Goal: Book appointment/travel/reservation

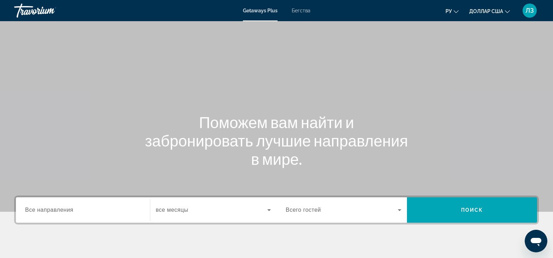
click at [60, 211] on span "Все направления" at bounding box center [49, 210] width 48 height 6
click at [60, 211] on input "Destination Все направления" at bounding box center [83, 210] width 116 height 8
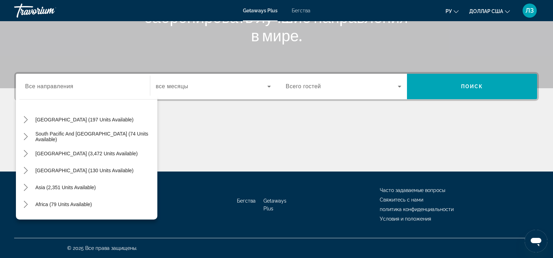
scroll to position [115, 0]
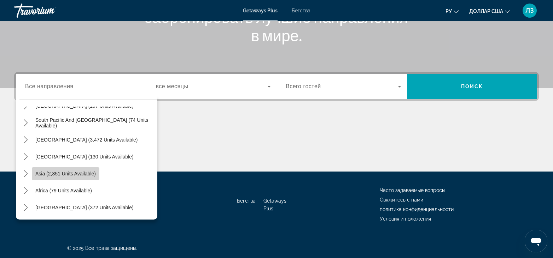
click at [86, 170] on span "Select destination: Asia (2,351 units available)" at bounding box center [66, 173] width 68 height 17
type input "**********"
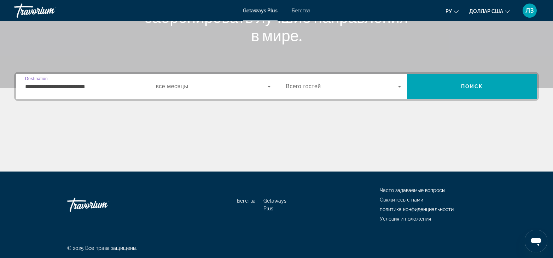
click at [189, 87] on span "Виджет поиска" at bounding box center [212, 86] width 112 height 8
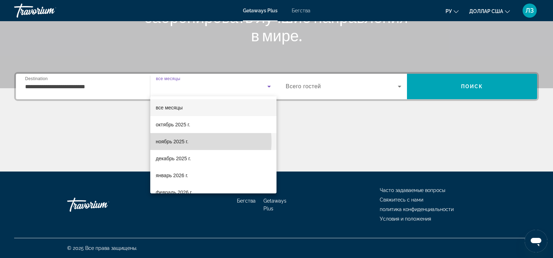
click at [187, 142] on font "ноябрь 2025 г." at bounding box center [172, 142] width 33 height 6
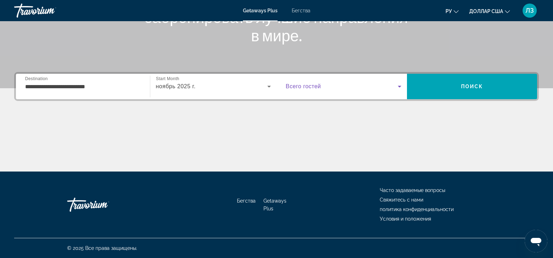
click at [382, 88] on span "Виджет поиска" at bounding box center [342, 86] width 112 height 8
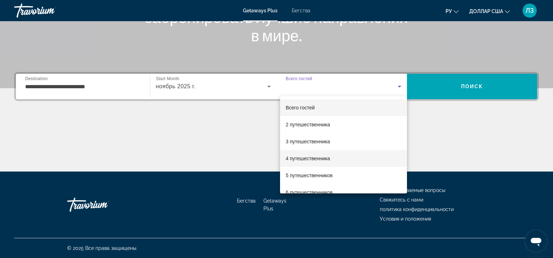
click at [323, 160] on font "4 путешественника" at bounding box center [308, 159] width 44 height 6
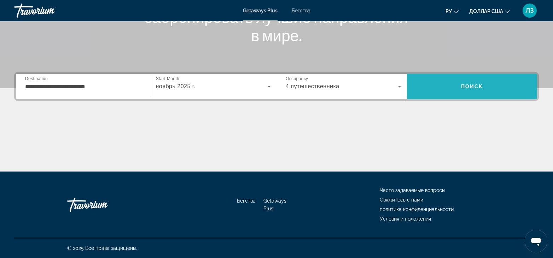
click at [477, 86] on span "Поиск" at bounding box center [472, 87] width 22 height 6
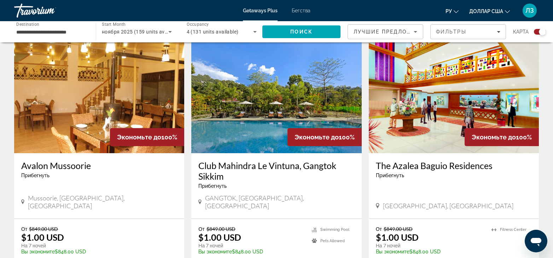
scroll to position [1096, 0]
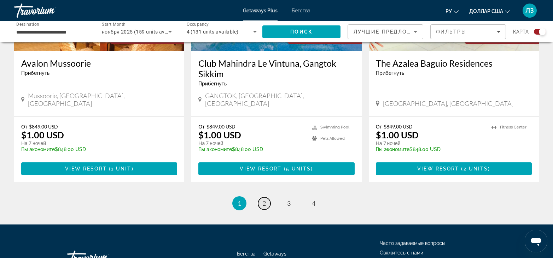
click at [265, 200] on span "2" at bounding box center [264, 204] width 4 height 8
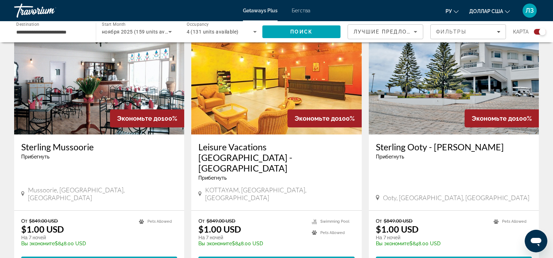
scroll to position [1060, 0]
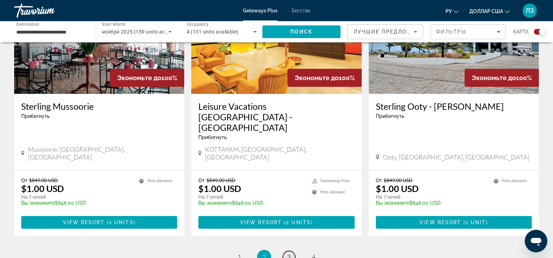
click at [288, 253] on span "3" at bounding box center [289, 257] width 4 height 8
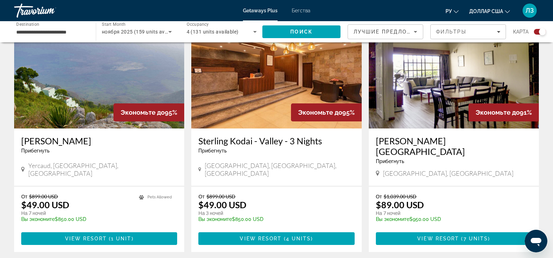
scroll to position [813, 0]
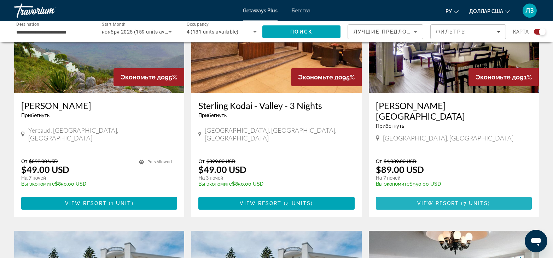
click at [465, 201] on span "7 units" at bounding box center [475, 204] width 25 height 6
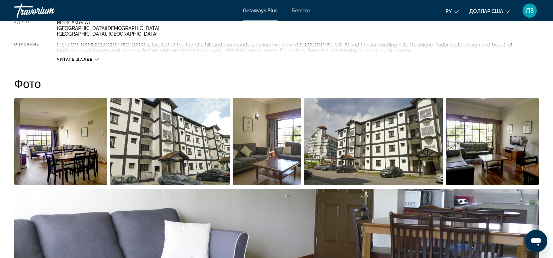
scroll to position [283, 0]
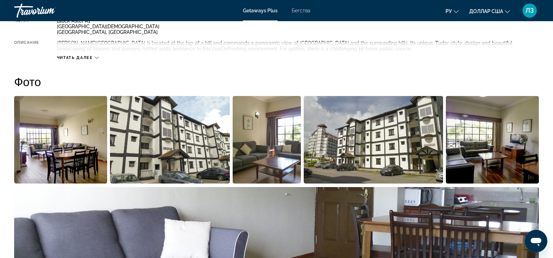
click at [64, 143] on img "Open full-screen image slider" at bounding box center [60, 140] width 93 height 88
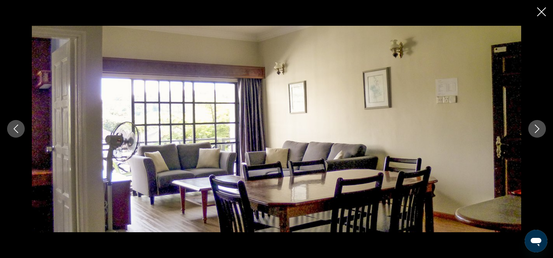
click at [535, 129] on icon "Next image" at bounding box center [537, 129] width 8 height 8
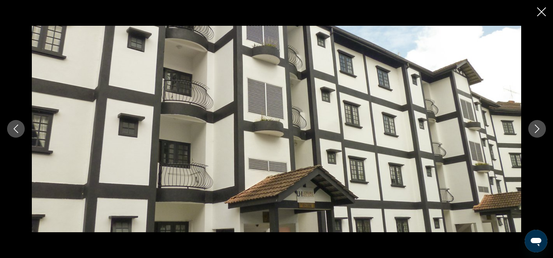
click at [535, 129] on icon "Next image" at bounding box center [537, 129] width 8 height 8
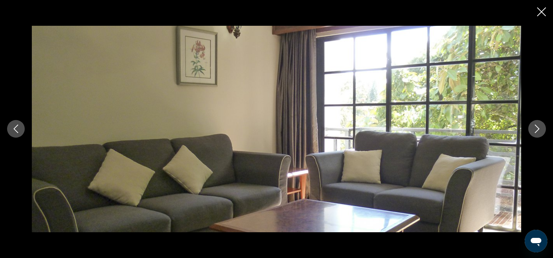
click at [535, 129] on icon "Next image" at bounding box center [537, 129] width 8 height 8
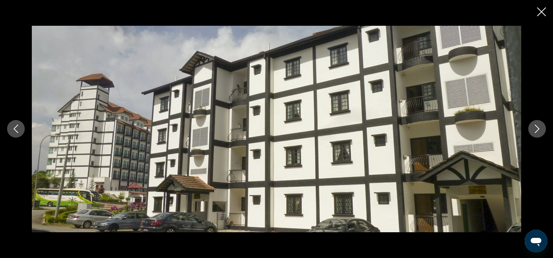
click at [535, 129] on icon "Next image" at bounding box center [537, 129] width 8 height 8
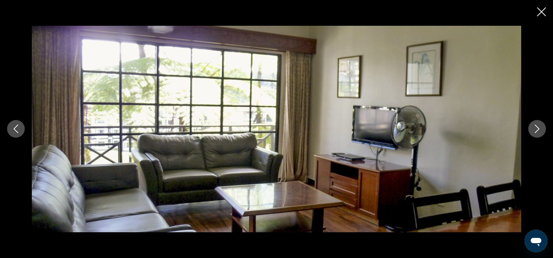
click at [535, 129] on icon "Next image" at bounding box center [537, 129] width 8 height 8
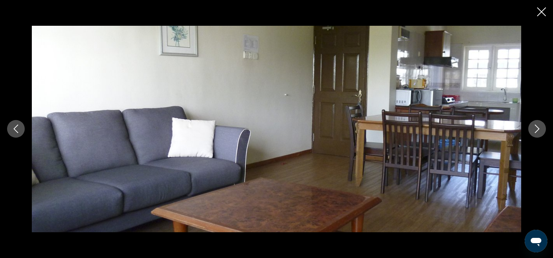
click at [535, 129] on icon "Next image" at bounding box center [537, 129] width 8 height 8
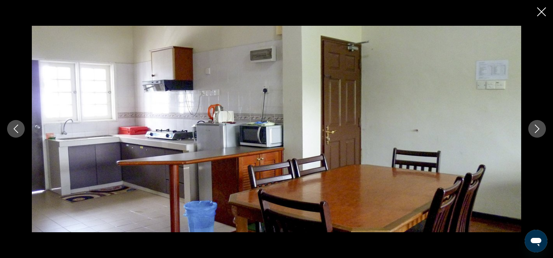
click at [535, 129] on icon "Next image" at bounding box center [537, 129] width 8 height 8
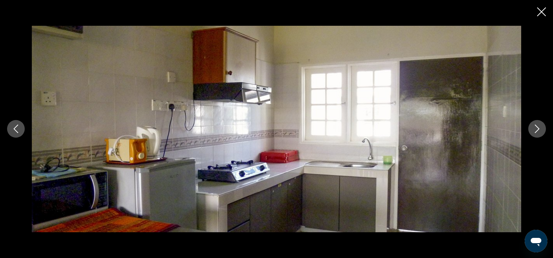
click at [535, 129] on icon "Next image" at bounding box center [537, 129] width 8 height 8
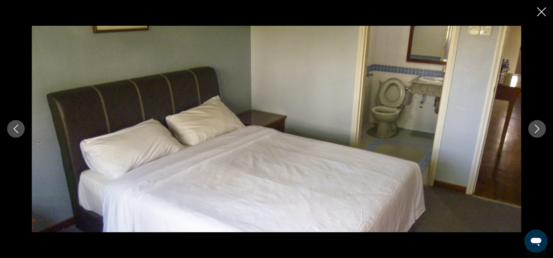
click at [535, 129] on icon "Next image" at bounding box center [537, 129] width 8 height 8
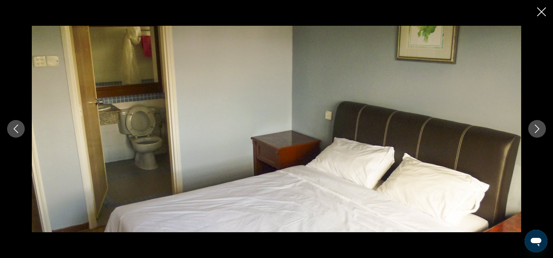
click at [535, 129] on icon "Next image" at bounding box center [537, 129] width 8 height 8
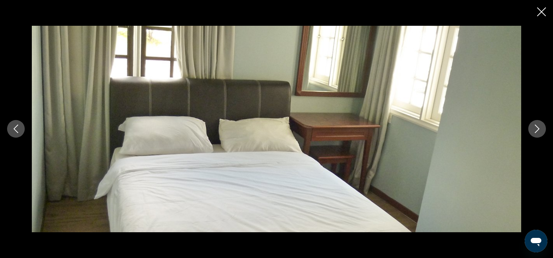
click at [540, 13] on icon "Close slideshow" at bounding box center [541, 11] width 9 height 9
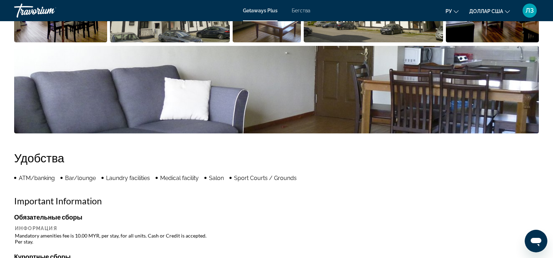
scroll to position [318, 0]
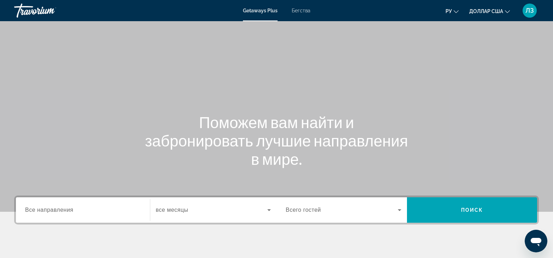
click at [52, 213] on label "Destination Все направления" at bounding box center [49, 210] width 48 height 6
click at [52, 213] on input "Destination Все направления" at bounding box center [83, 210] width 116 height 8
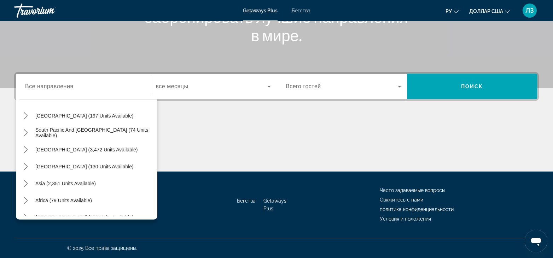
scroll to position [115, 0]
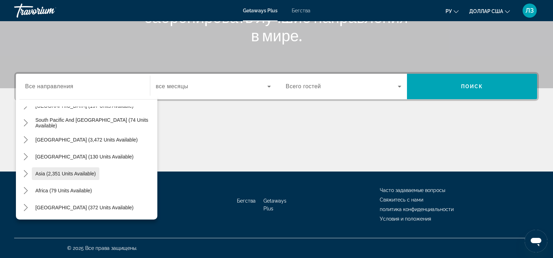
click at [87, 175] on span "Asia (2,351 units available)" at bounding box center [65, 174] width 60 height 6
type input "**********"
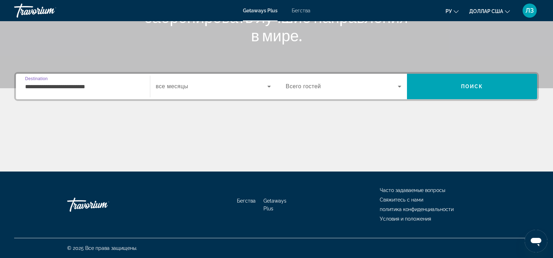
click at [259, 87] on span "Виджет поиска" at bounding box center [212, 86] width 112 height 8
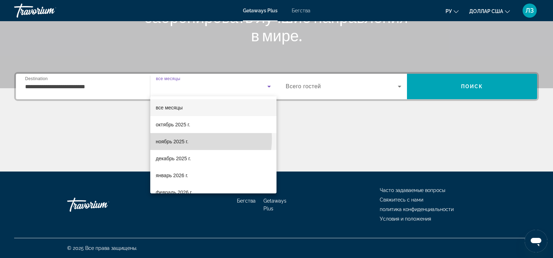
click at [186, 139] on font "ноябрь 2025 г." at bounding box center [172, 142] width 33 height 6
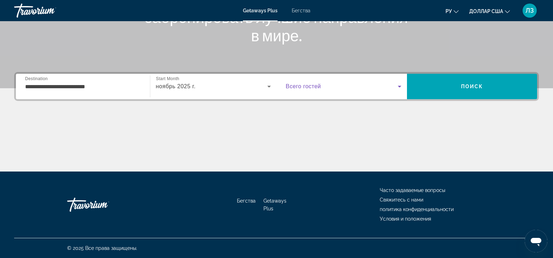
click at [345, 89] on span "Виджет поиска" at bounding box center [342, 86] width 112 height 8
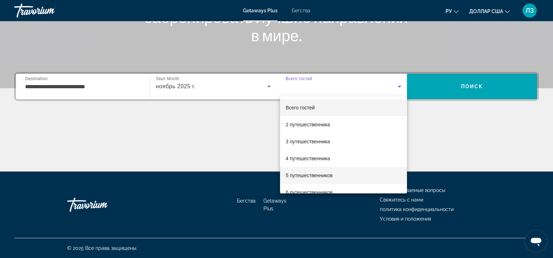
click at [351, 175] on mat-option "5 путешественников" at bounding box center [343, 175] width 127 height 17
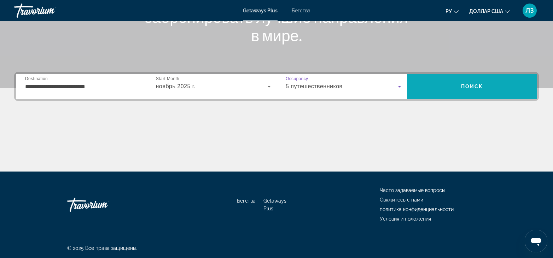
click at [462, 86] on span "Поиск" at bounding box center [472, 87] width 22 height 6
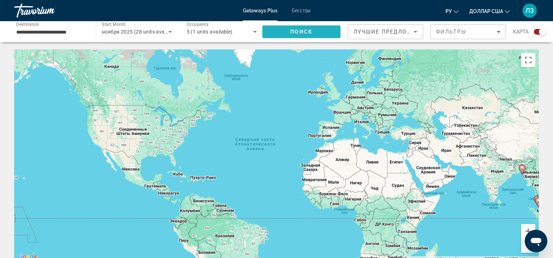
click at [302, 31] on span "Поиск" at bounding box center [301, 32] width 22 height 6
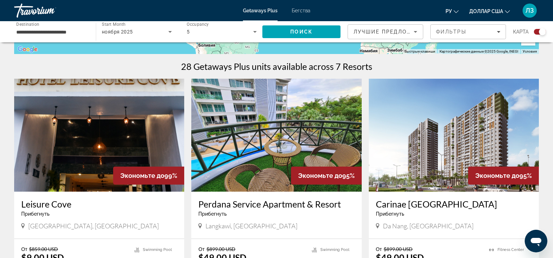
scroll to position [283, 0]
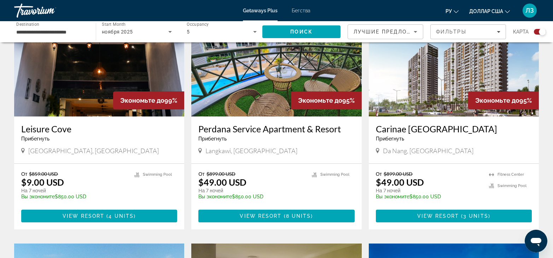
click at [113, 81] on img "Основное содержание" at bounding box center [99, 60] width 170 height 113
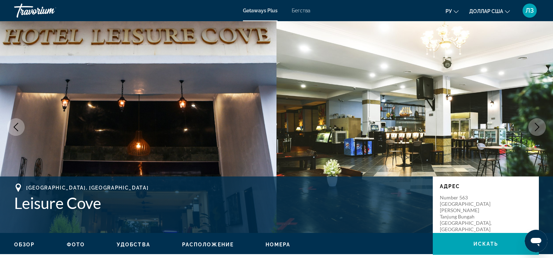
click at [534, 128] on icon "Next image" at bounding box center [537, 127] width 8 height 8
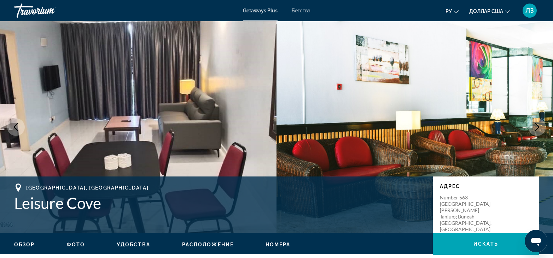
click at [531, 126] on button "Next image" at bounding box center [537, 127] width 18 height 18
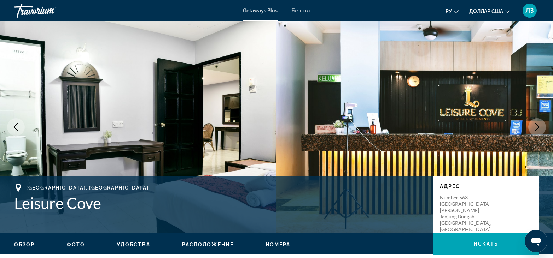
click at [536, 127] on icon "Next image" at bounding box center [537, 127] width 8 height 8
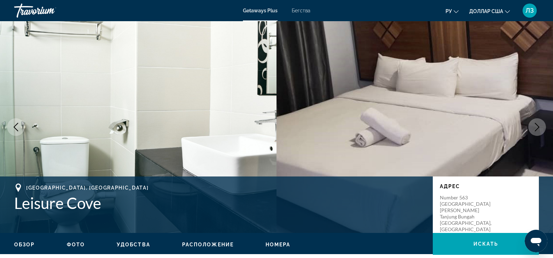
click at [536, 127] on icon "Next image" at bounding box center [537, 127] width 8 height 8
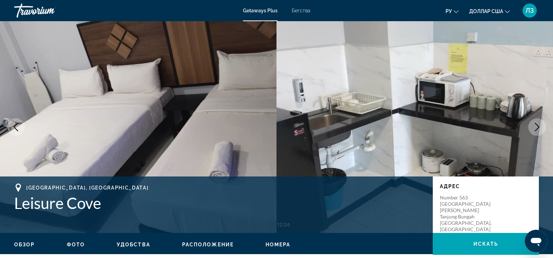
click at [536, 127] on icon "Next image" at bounding box center [537, 127] width 8 height 8
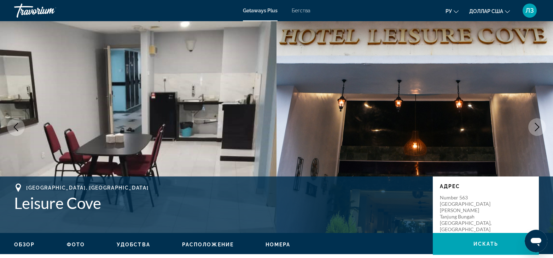
click at [536, 127] on icon "Next image" at bounding box center [537, 127] width 8 height 8
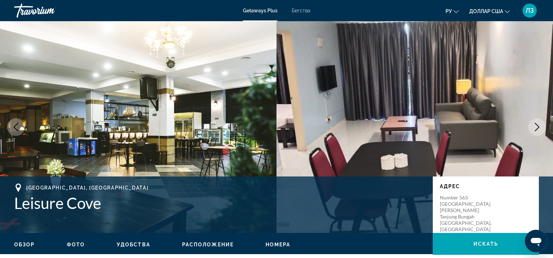
click at [536, 127] on icon "Next image" at bounding box center [537, 127] width 8 height 8
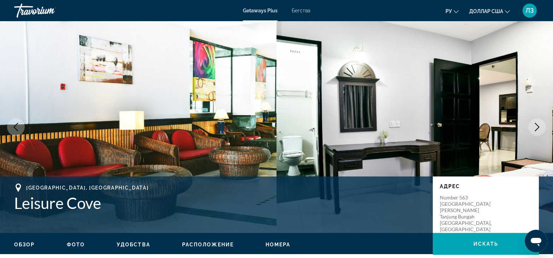
click at [536, 127] on icon "Next image" at bounding box center [537, 127] width 8 height 8
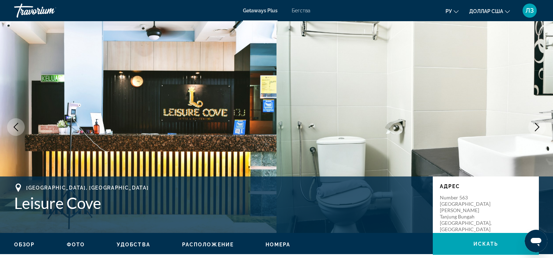
click at [536, 127] on icon "Next image" at bounding box center [537, 127] width 8 height 8
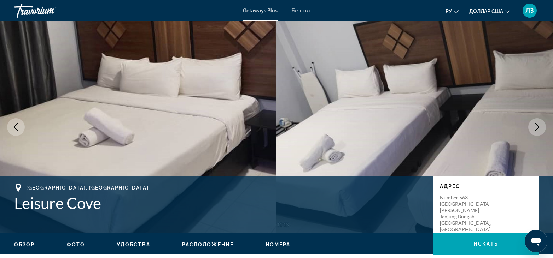
click at [536, 127] on icon "Next image" at bounding box center [537, 127] width 8 height 8
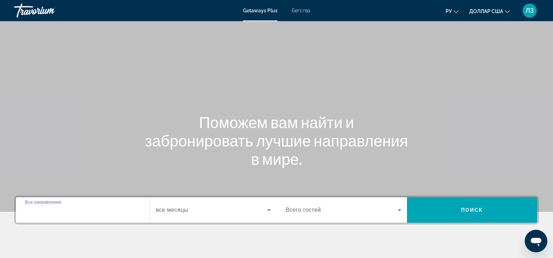
click at [83, 213] on input "Destination Все направления" at bounding box center [83, 210] width 116 height 8
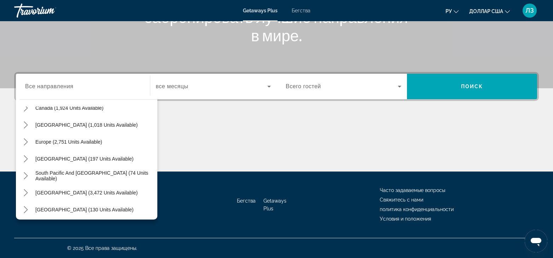
scroll to position [115, 0]
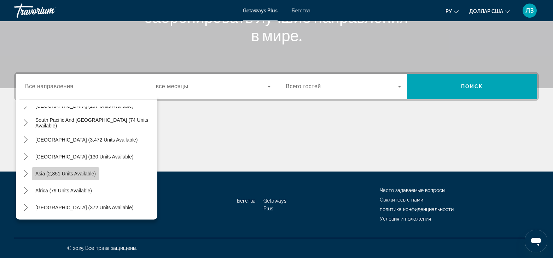
click at [91, 174] on span "Asia (2,351 units available)" at bounding box center [65, 174] width 60 height 6
type input "**********"
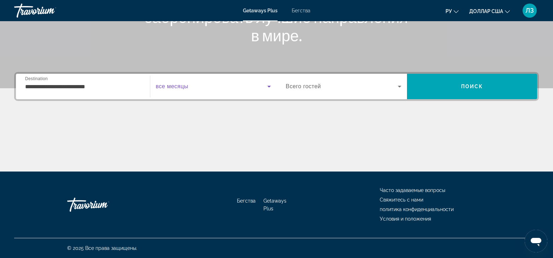
click at [228, 85] on span "Виджет поиска" at bounding box center [212, 86] width 112 height 8
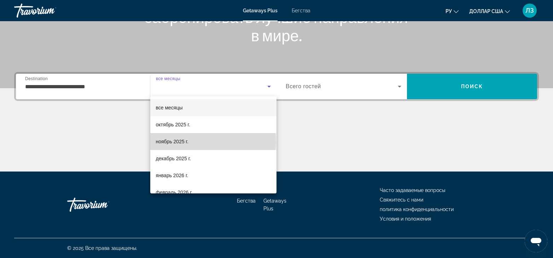
click at [213, 142] on mat-option "ноябрь 2025 г." at bounding box center [213, 141] width 127 height 17
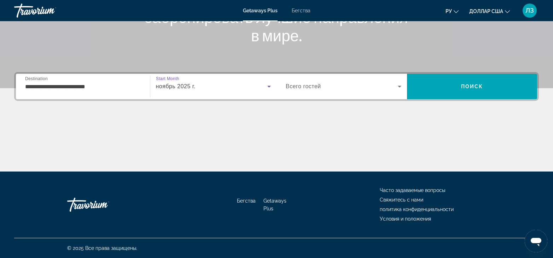
click at [336, 83] on span "Виджет поиска" at bounding box center [342, 86] width 112 height 8
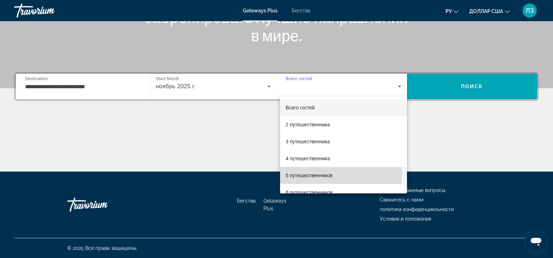
click at [337, 176] on mat-option "5 путешественников" at bounding box center [343, 175] width 127 height 17
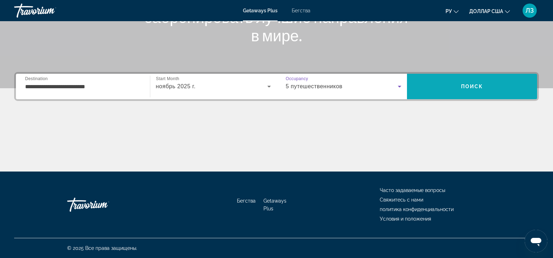
click at [457, 87] on span "Поиск" at bounding box center [472, 86] width 130 height 17
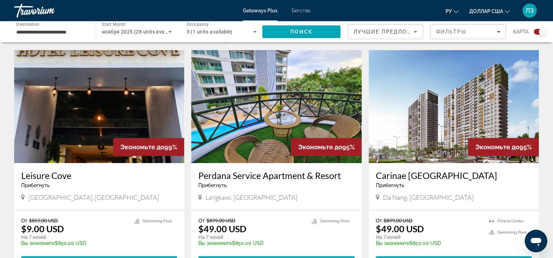
scroll to position [247, 0]
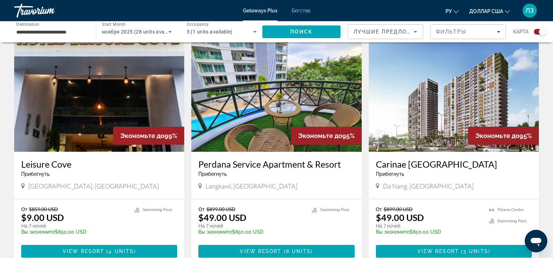
click at [334, 114] on img "Основное содержание" at bounding box center [276, 95] width 170 height 113
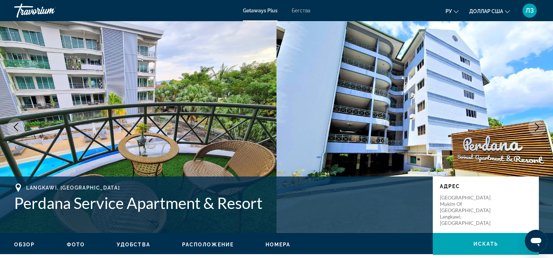
click at [533, 125] on icon "Next image" at bounding box center [537, 127] width 8 height 8
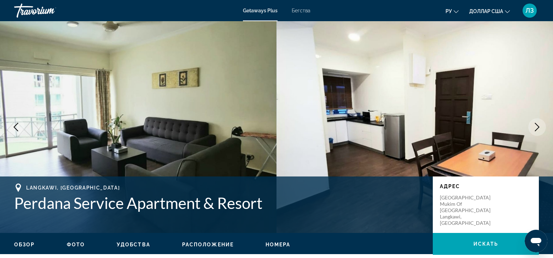
click at [526, 134] on img "Основное содержание" at bounding box center [414, 127] width 276 height 212
click at [532, 126] on button "Next image" at bounding box center [537, 127] width 18 height 18
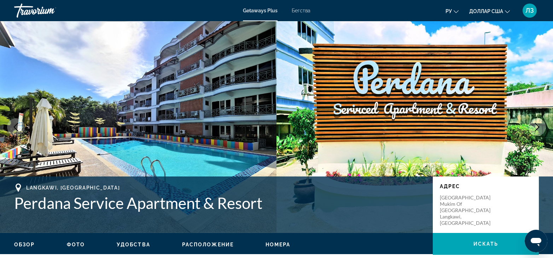
click at [532, 126] on button "Next image" at bounding box center [537, 127] width 18 height 18
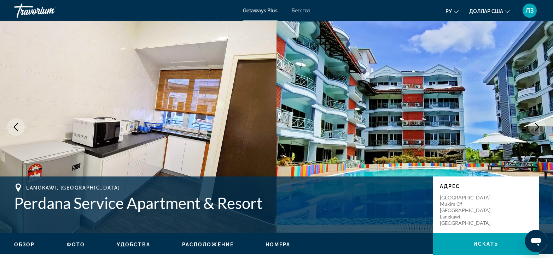
click at [532, 126] on button "Next image" at bounding box center [537, 127] width 18 height 18
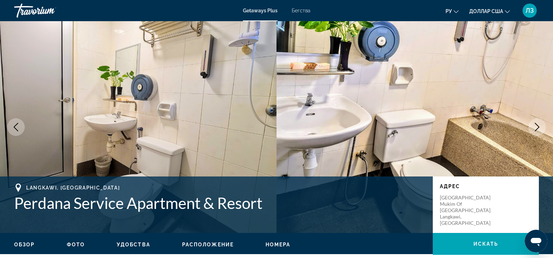
click at [532, 126] on button "Next image" at bounding box center [537, 127] width 18 height 18
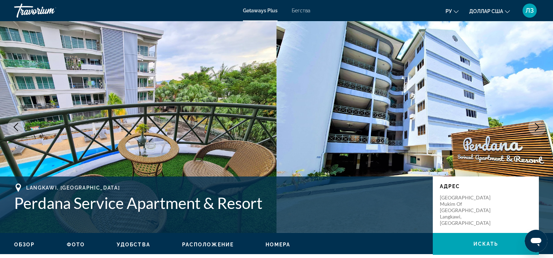
click at [532, 126] on button "Next image" at bounding box center [537, 127] width 18 height 18
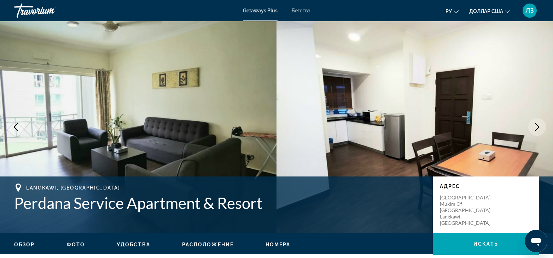
click at [532, 126] on button "Next image" at bounding box center [537, 127] width 18 height 18
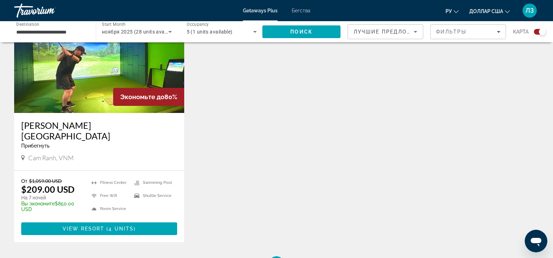
scroll to position [707, 0]
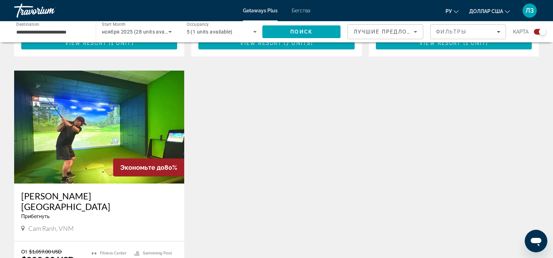
click at [113, 137] on img "Основное содержание" at bounding box center [99, 127] width 170 height 113
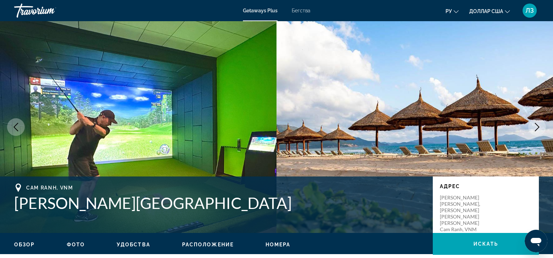
click at [535, 129] on icon "Next image" at bounding box center [537, 127] width 8 height 8
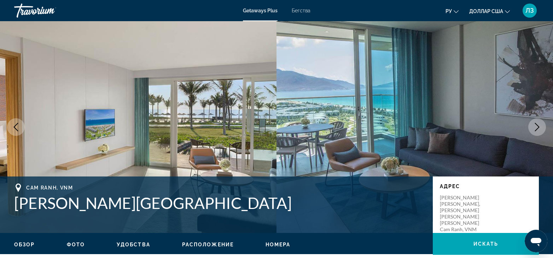
click at [535, 129] on icon "Next image" at bounding box center [537, 127] width 8 height 8
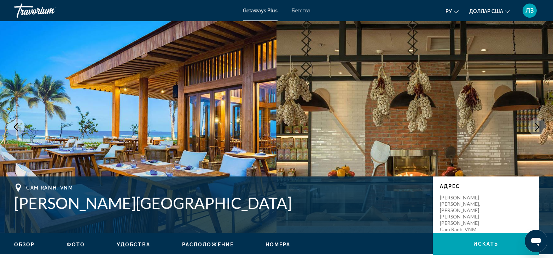
click at [535, 129] on icon "Next image" at bounding box center [537, 127] width 8 height 8
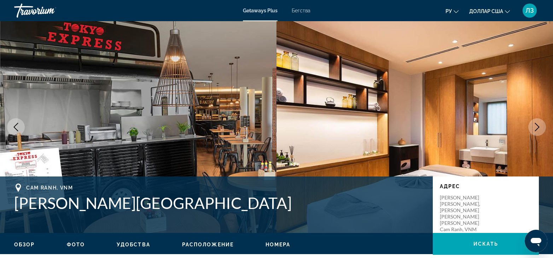
click at [532, 129] on button "Next image" at bounding box center [537, 127] width 18 height 18
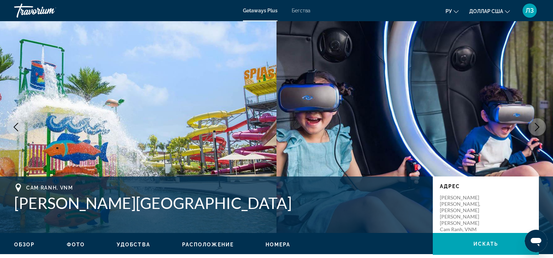
click at [532, 129] on button "Next image" at bounding box center [537, 127] width 18 height 18
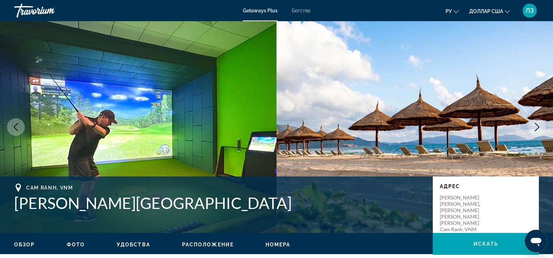
click at [532, 129] on button "Next image" at bounding box center [537, 127] width 18 height 18
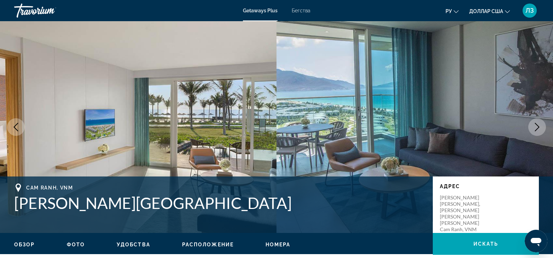
click at [532, 129] on button "Next image" at bounding box center [537, 127] width 18 height 18
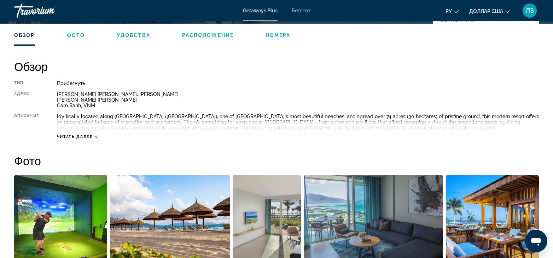
scroll to position [212, 0]
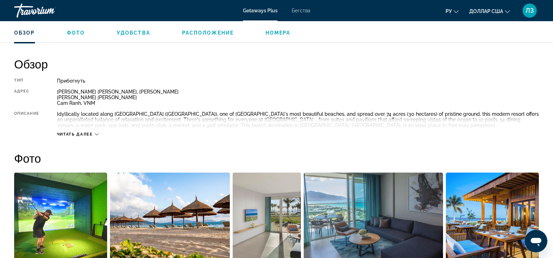
click at [99, 134] on div "Читать далее" at bounding box center [298, 127] width 482 height 19
click at [98, 135] on icon "Основное содержание" at bounding box center [97, 135] width 4 height 4
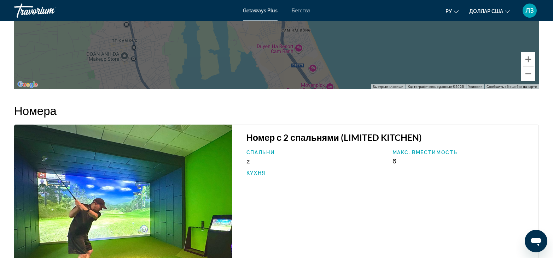
scroll to position [919, 0]
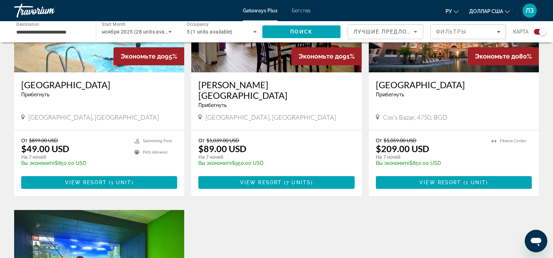
scroll to position [565, 0]
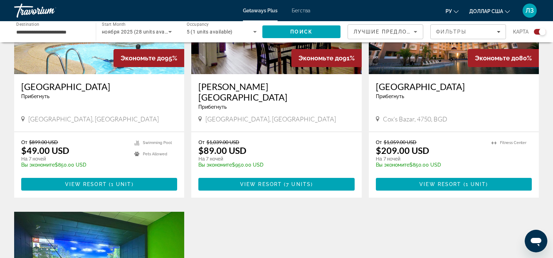
click at [306, 11] on font "Бегства" at bounding box center [301, 11] width 19 height 6
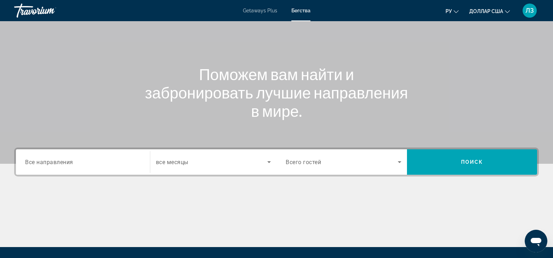
scroll to position [106, 0]
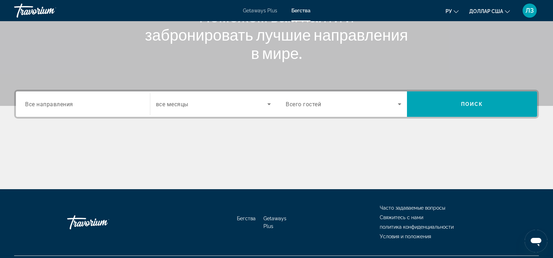
click at [69, 105] on span "Все направления" at bounding box center [49, 104] width 48 height 7
click at [69, 105] on input "Destination Все направления" at bounding box center [83, 104] width 116 height 8
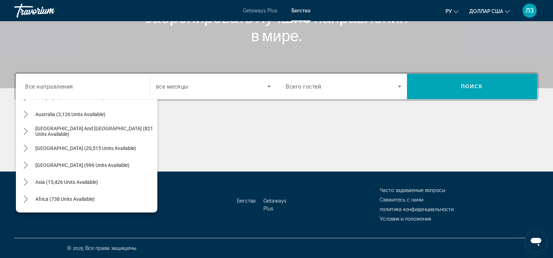
scroll to position [115, 0]
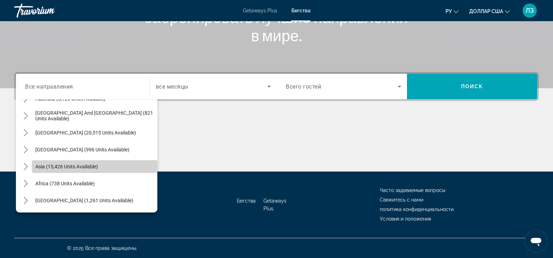
click at [100, 164] on span "Select destination: Asia (15,426 units available)" at bounding box center [94, 166] width 125 height 17
type input "**********"
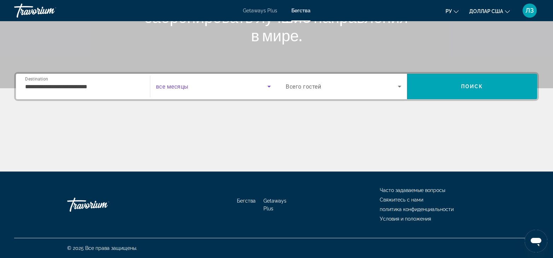
click at [222, 88] on span "Search widget" at bounding box center [212, 86] width 112 height 8
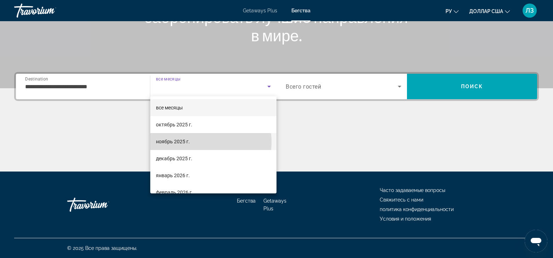
click at [197, 142] on mat-option "ноябрь 2025 г." at bounding box center [213, 141] width 127 height 17
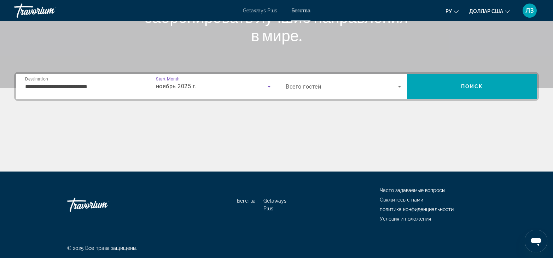
click at [335, 87] on span "Search widget" at bounding box center [342, 86] width 112 height 8
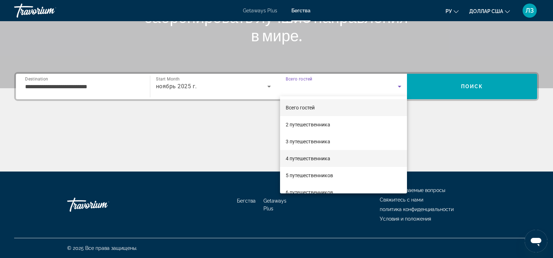
click at [351, 161] on mat-option "4 путешественника" at bounding box center [343, 158] width 127 height 17
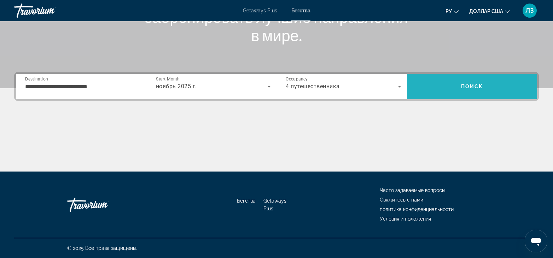
click at [458, 87] on span "Search" at bounding box center [472, 86] width 130 height 17
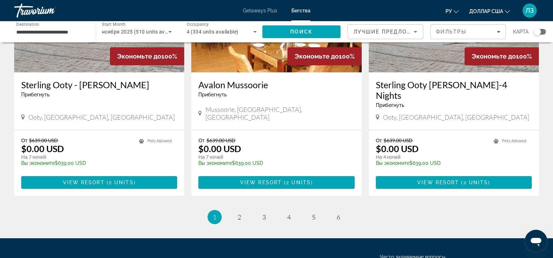
scroll to position [896, 0]
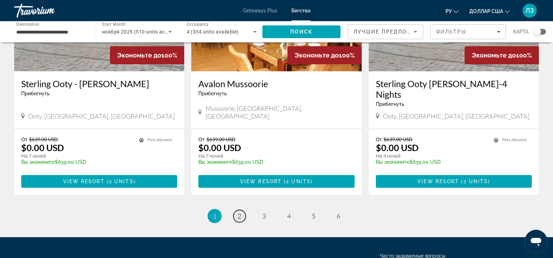
click at [241, 212] on span "2" at bounding box center [239, 216] width 4 height 8
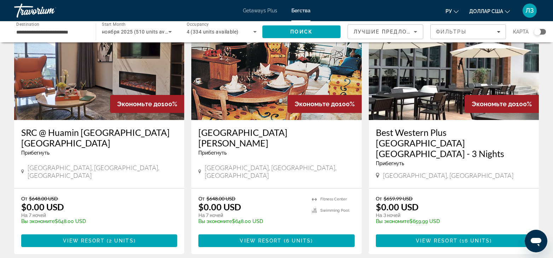
scroll to position [71, 0]
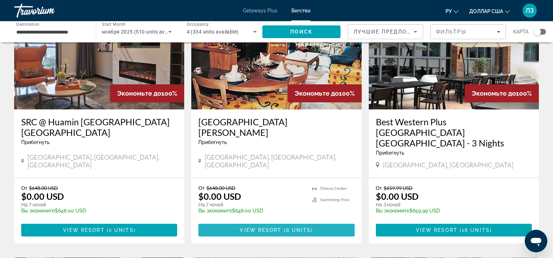
click at [280, 228] on span "View Resort" at bounding box center [261, 231] width 42 height 6
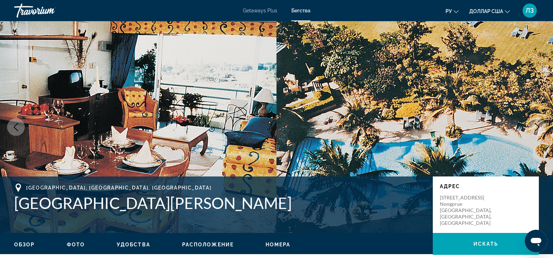
click at [535, 127] on icon "Next image" at bounding box center [537, 127] width 8 height 8
click at [535, 130] on icon "Next image" at bounding box center [537, 127] width 8 height 8
click at [533, 130] on icon "Next image" at bounding box center [537, 127] width 8 height 8
click at [538, 126] on icon "Next image" at bounding box center [537, 127] width 5 height 8
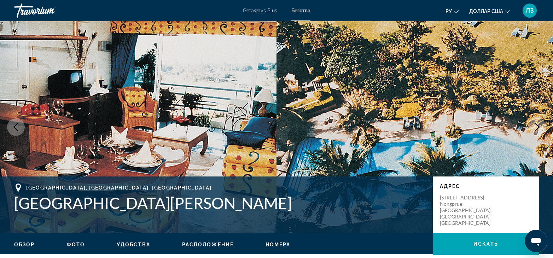
click at [535, 85] on img "Основное содержание" at bounding box center [414, 127] width 276 height 212
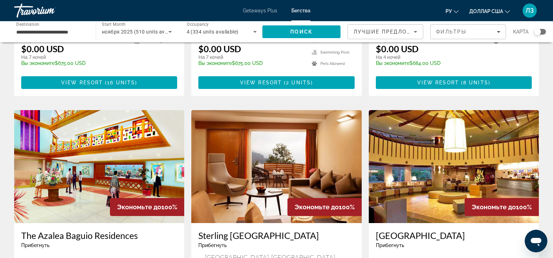
scroll to position [848, 0]
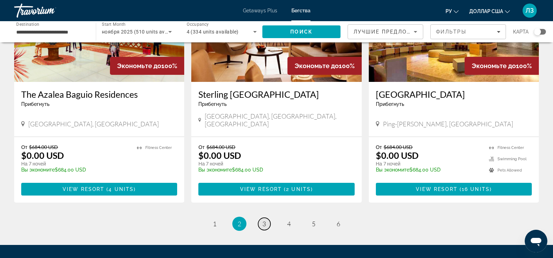
click at [265, 220] on span "3" at bounding box center [264, 224] width 4 height 8
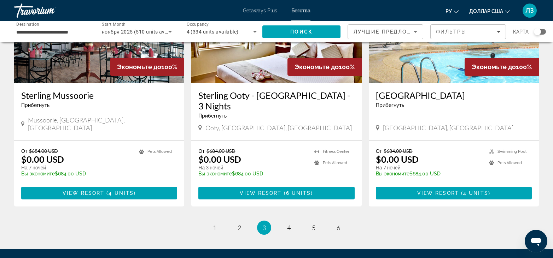
scroll to position [848, 0]
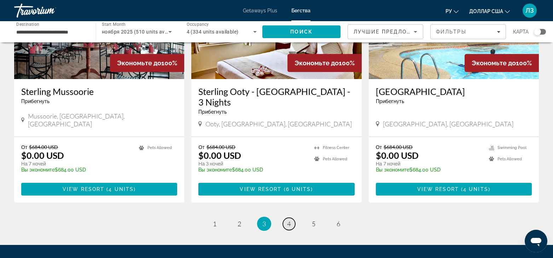
click at [287, 220] on span "4" at bounding box center [289, 224] width 4 height 8
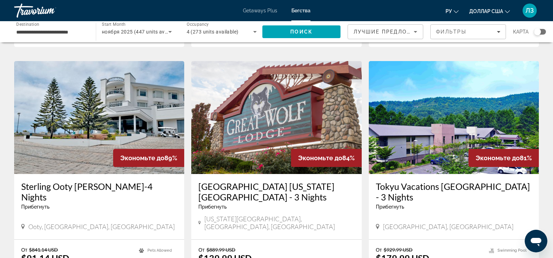
scroll to position [778, 0]
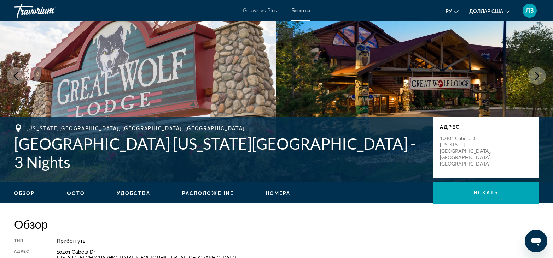
scroll to position [106, 0]
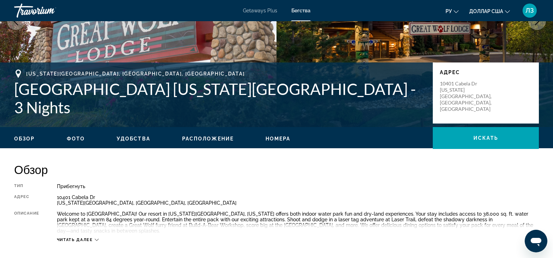
click at [516, 33] on img "Основное содержание" at bounding box center [414, 21] width 276 height 212
click at [533, 21] on icon "Next image" at bounding box center [537, 21] width 8 height 8
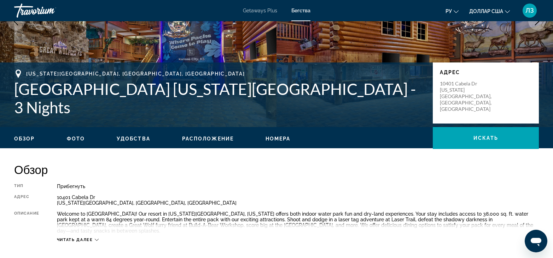
scroll to position [0, 0]
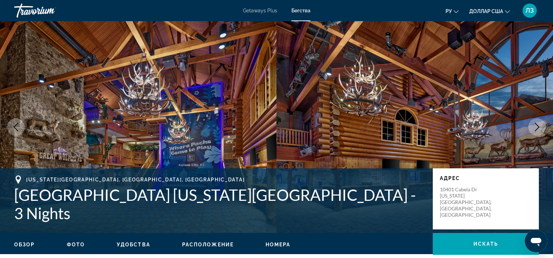
click at [534, 130] on icon "Next image" at bounding box center [537, 127] width 8 height 8
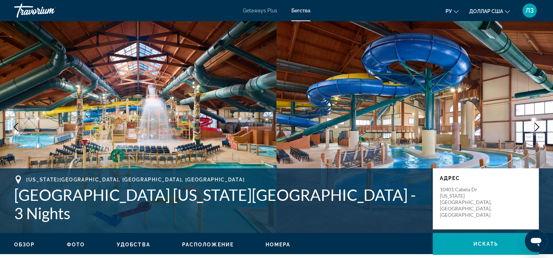
click at [534, 130] on icon "Next image" at bounding box center [537, 127] width 8 height 8
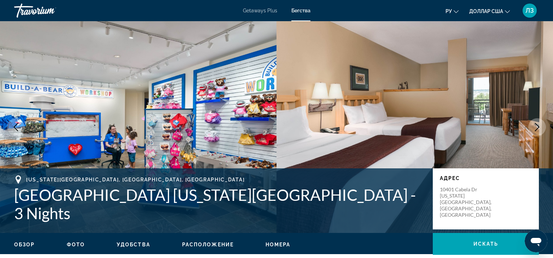
click at [534, 130] on icon "Next image" at bounding box center [537, 127] width 8 height 8
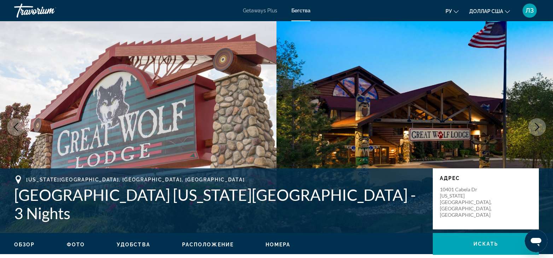
click at [534, 130] on icon "Next image" at bounding box center [537, 127] width 8 height 8
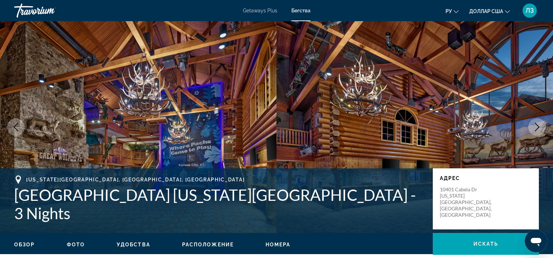
click at [534, 130] on icon "Next image" at bounding box center [537, 127] width 8 height 8
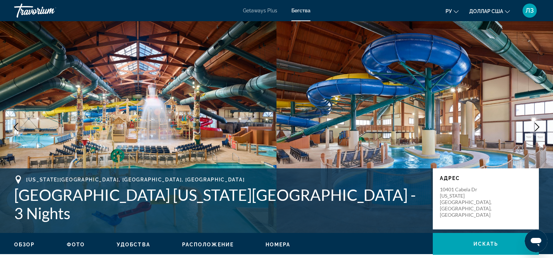
click at [534, 130] on icon "Next image" at bounding box center [537, 127] width 8 height 8
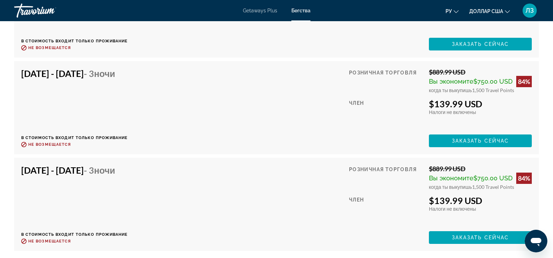
scroll to position [1647, 0]
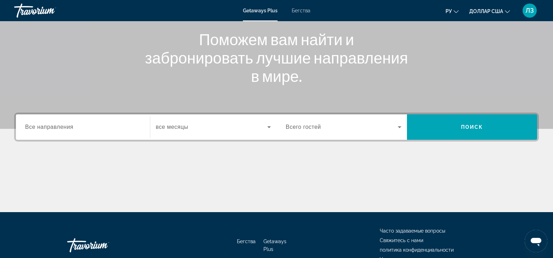
scroll to position [124, 0]
